Goal: Task Accomplishment & Management: Manage account settings

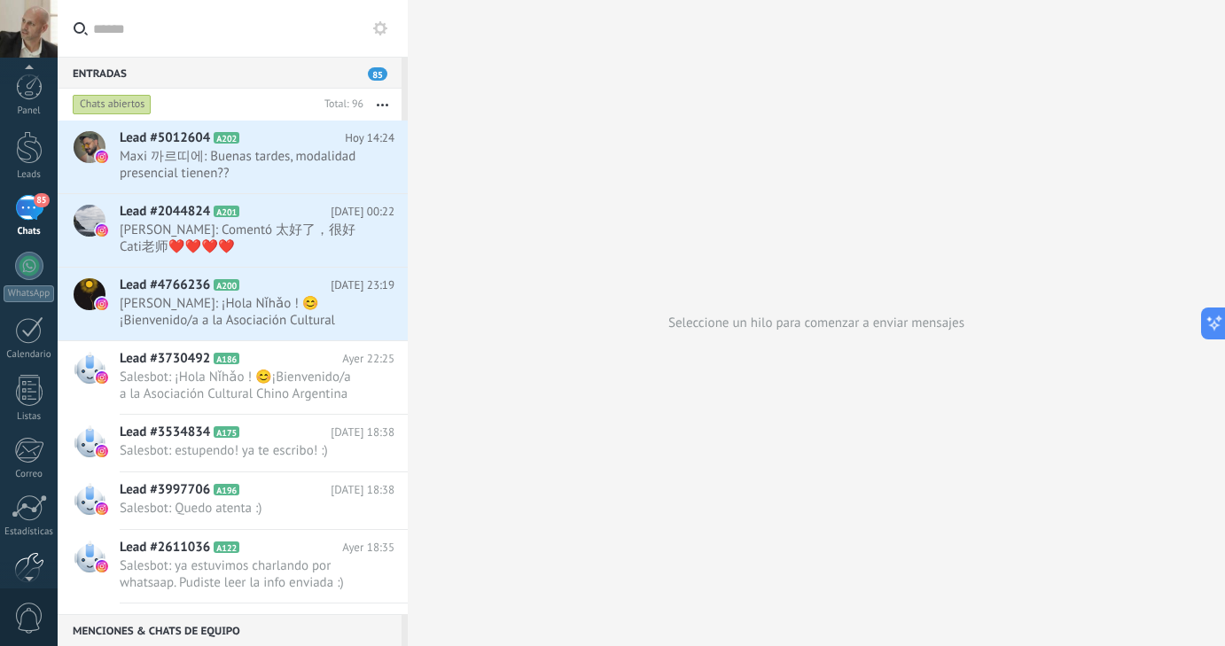
click at [25, 560] on div at bounding box center [29, 567] width 30 height 31
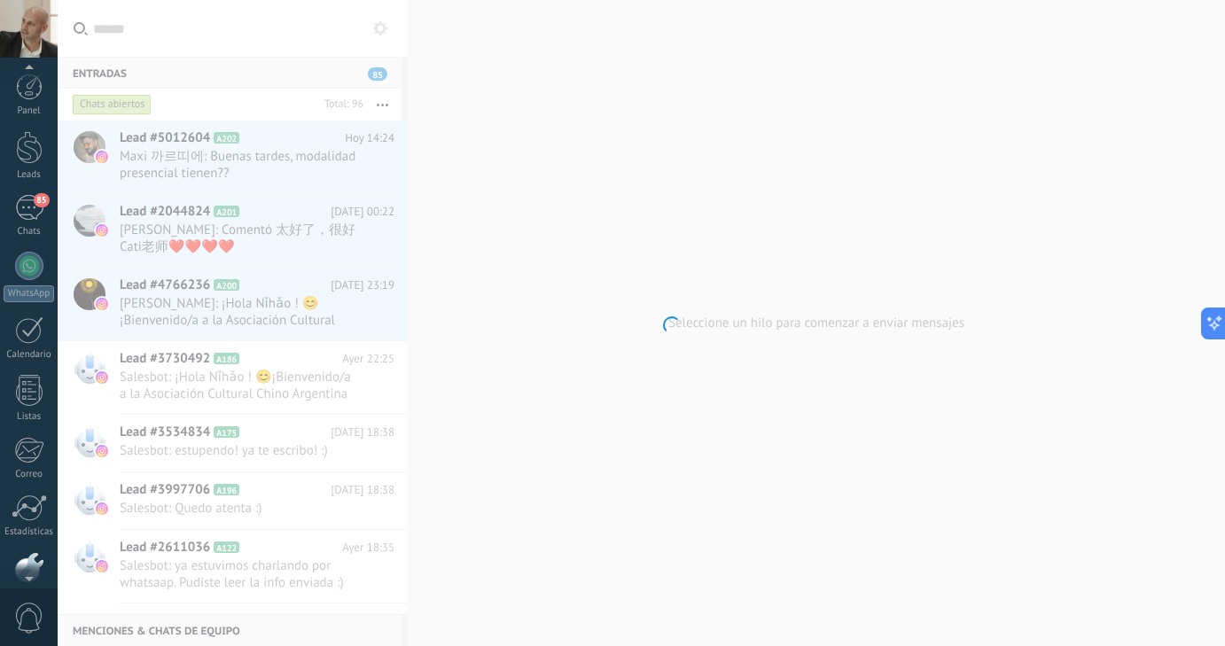
scroll to position [91, 0]
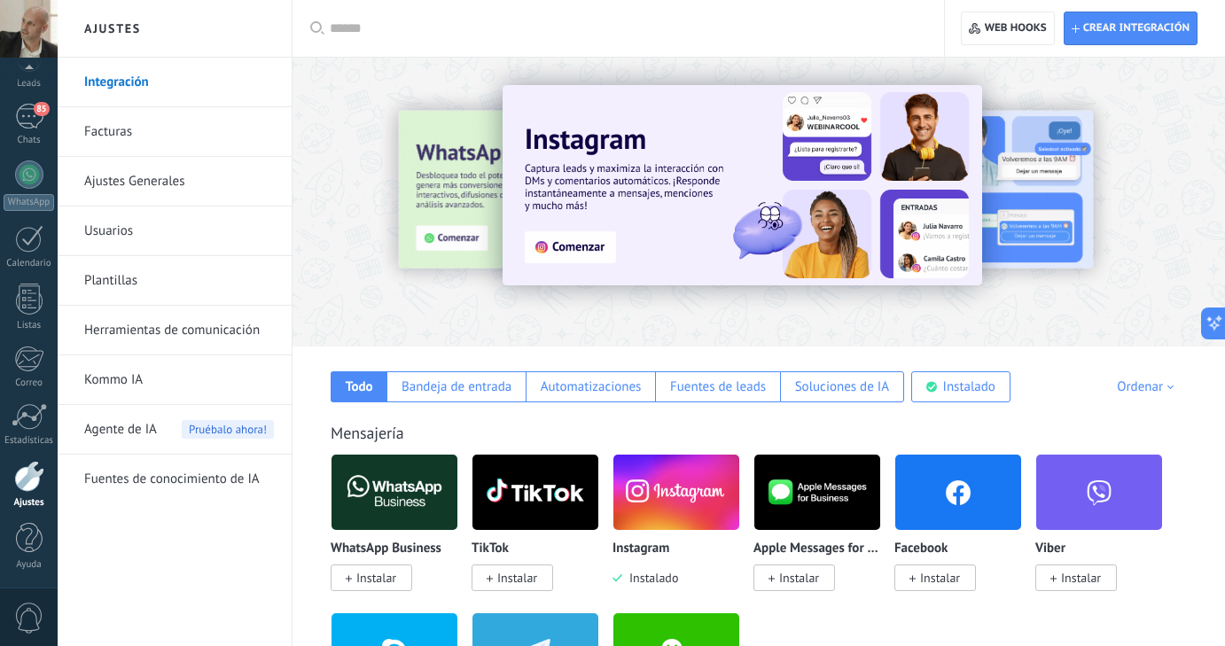
click at [127, 234] on link "Usuarios" at bounding box center [179, 232] width 190 height 50
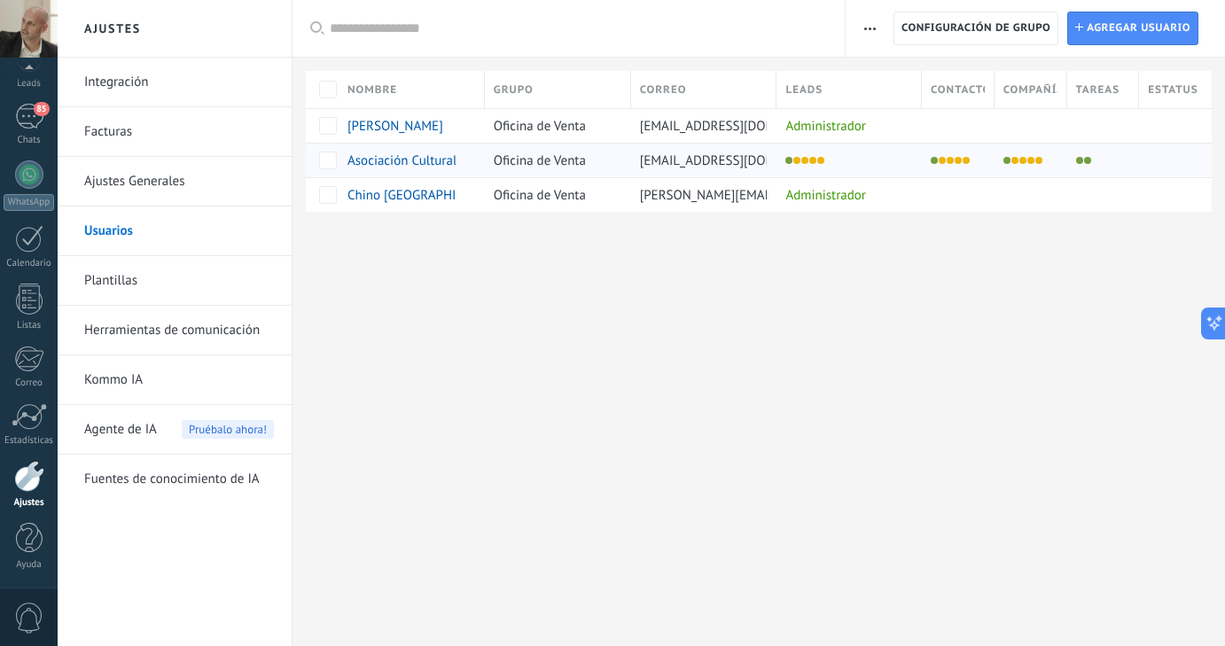
click at [407, 164] on span "Asociación Cultural Chino [GEOGRAPHIC_DATA]" at bounding box center [481, 160] width 268 height 17
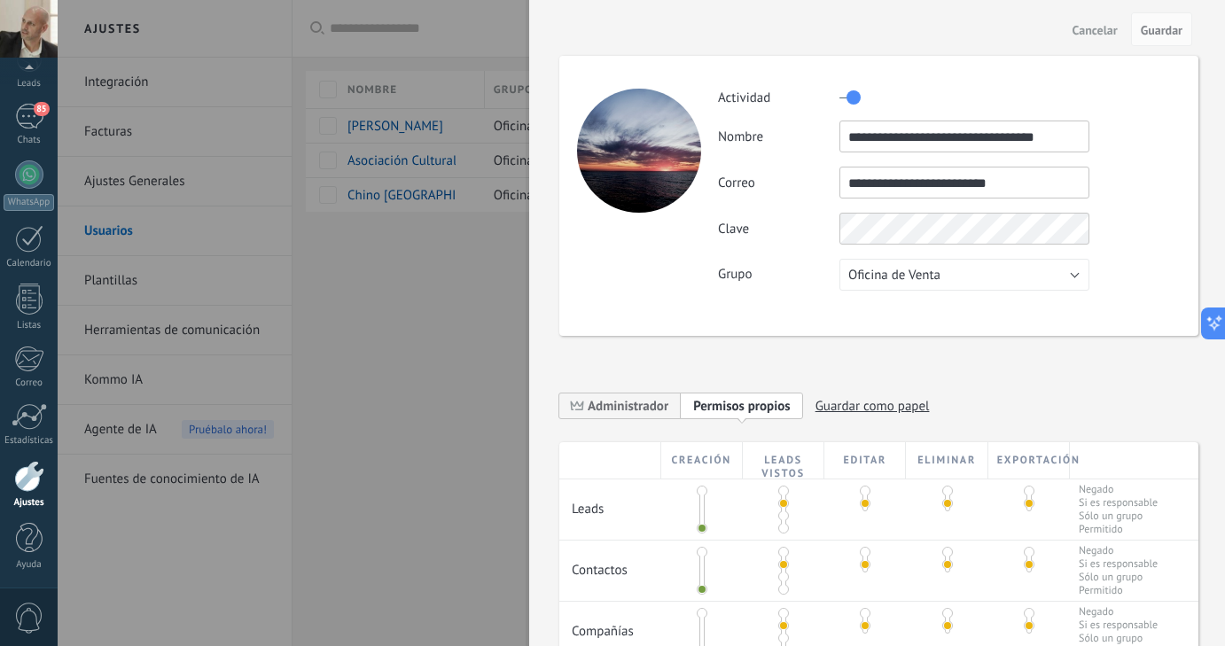
click at [1091, 26] on span "Cancelar" at bounding box center [1095, 30] width 45 height 12
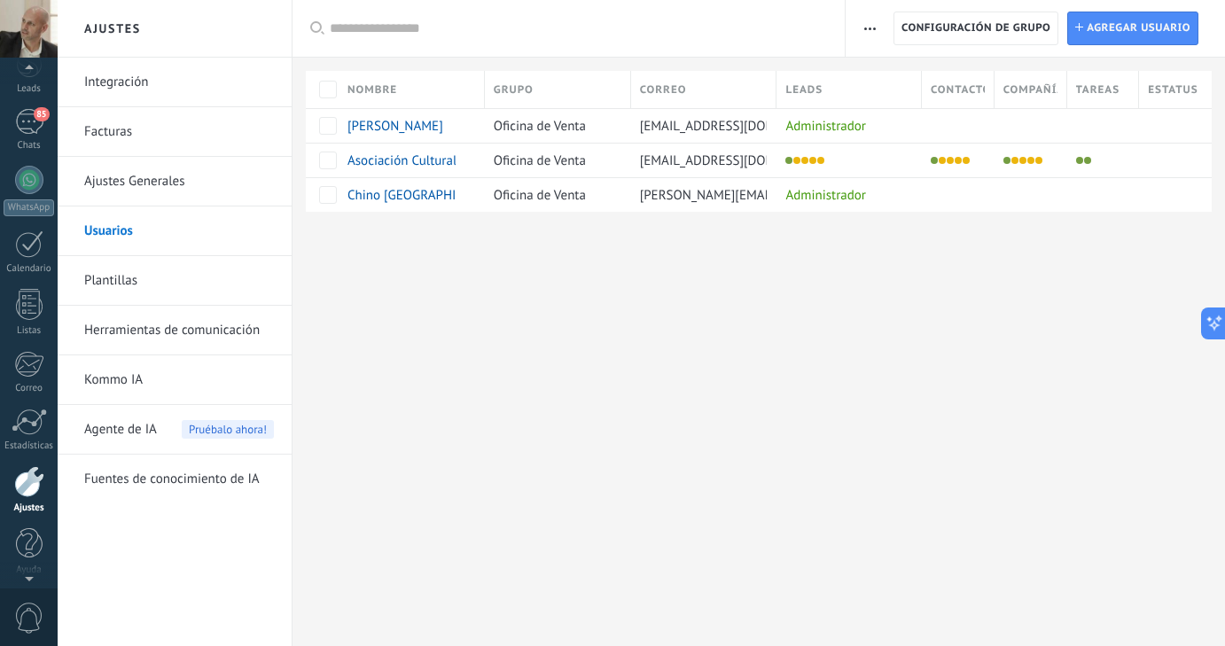
scroll to position [67, 0]
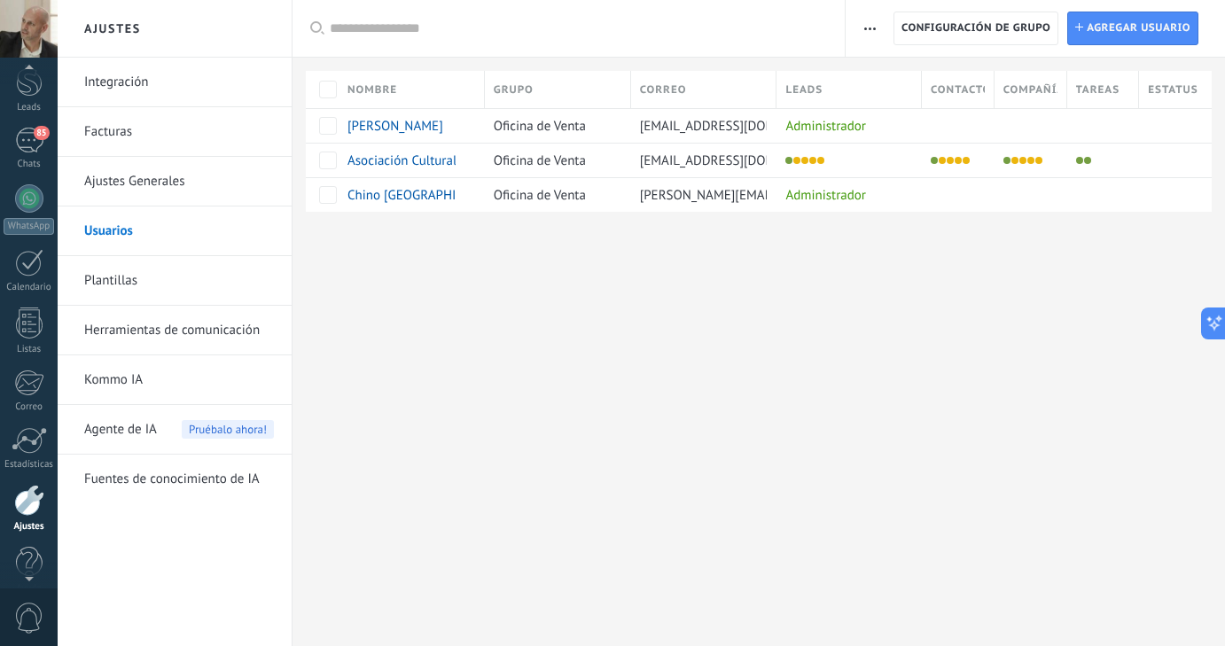
click at [34, 36] on div at bounding box center [29, 29] width 58 height 58
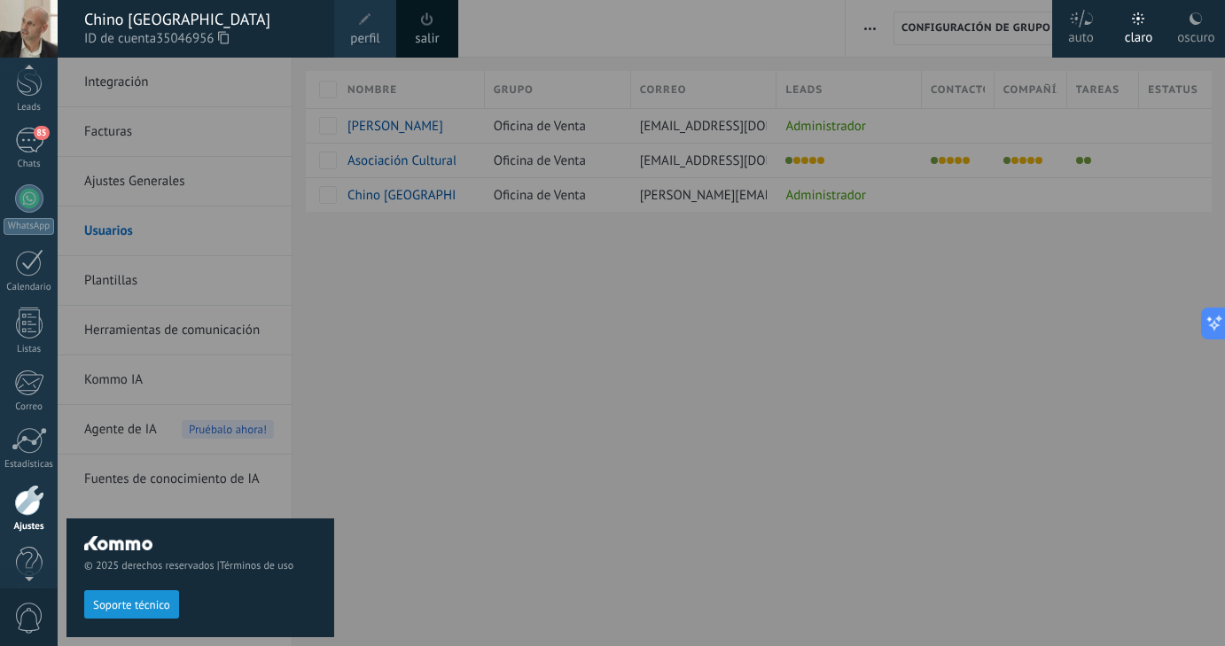
click at [424, 25] on span at bounding box center [427, 18] width 12 height 13
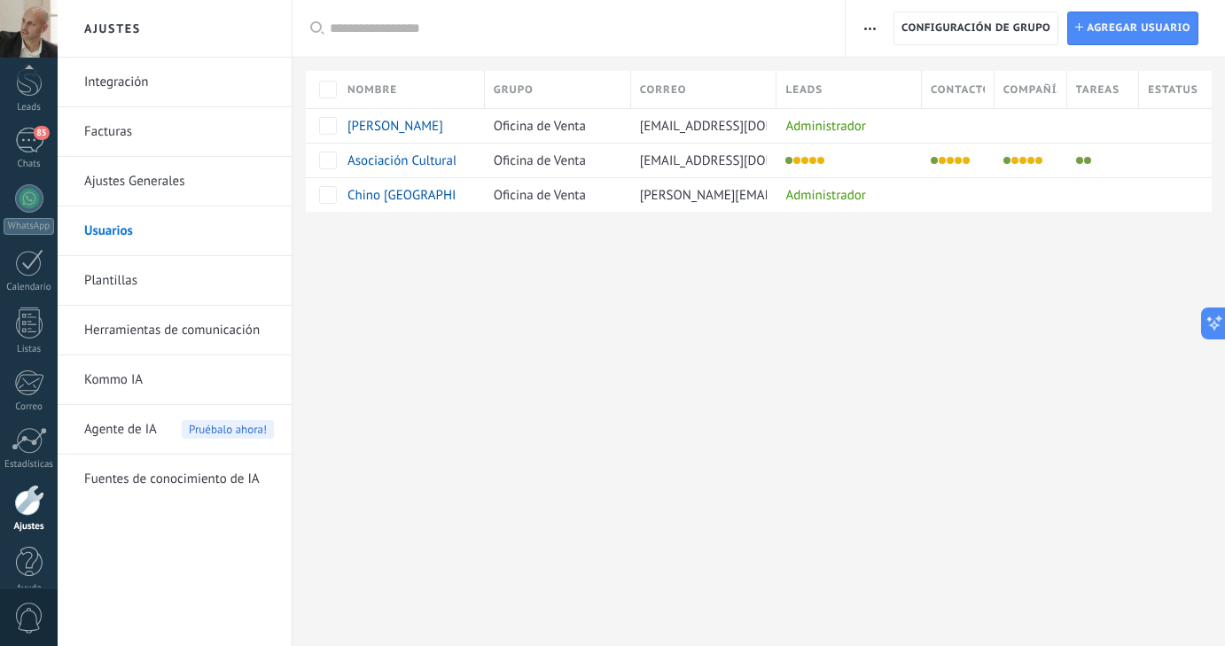
scroll to position [91, 0]
